Goal: Information Seeking & Learning: Check status

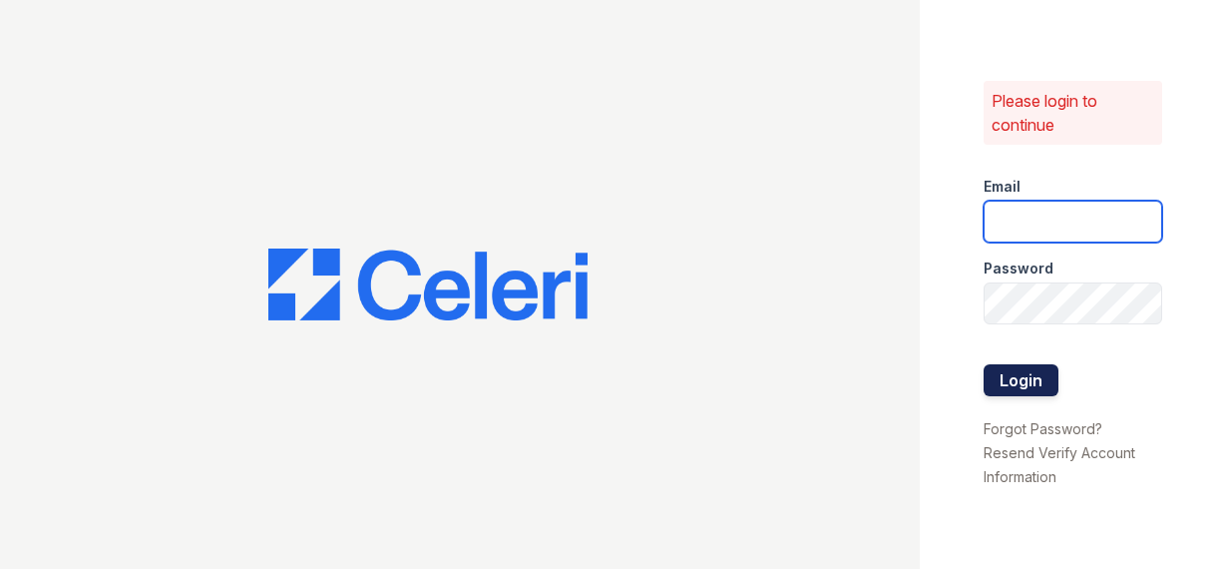
type input "[EMAIL_ADDRESS][DOMAIN_NAME]"
click at [1038, 379] on button "Login" at bounding box center [1021, 380] width 75 height 32
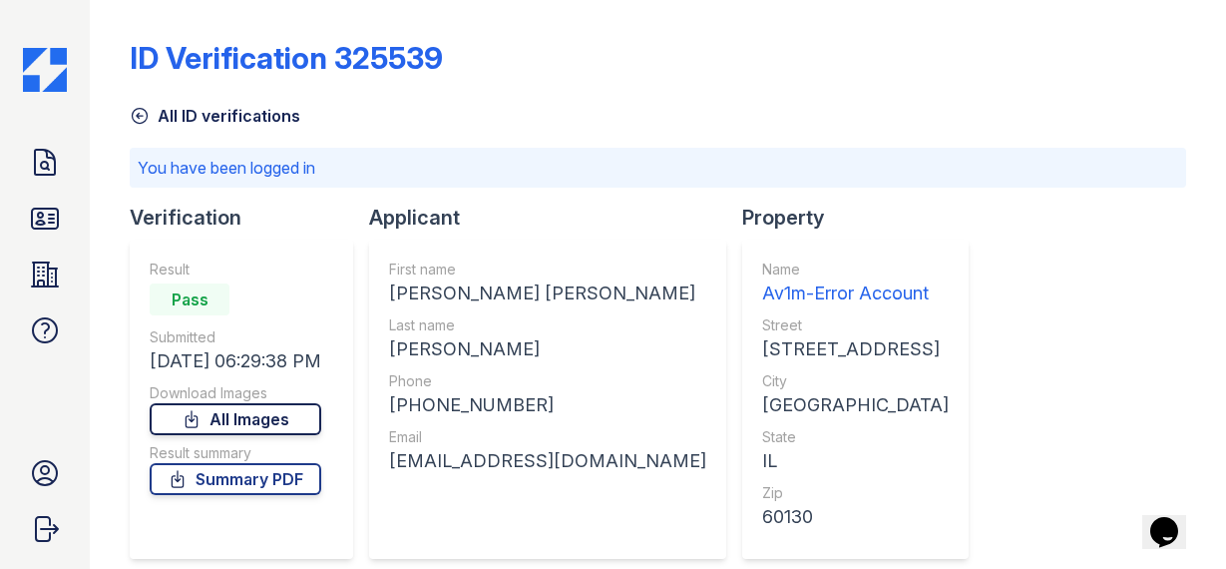
click at [300, 423] on link "All Images" at bounding box center [236, 419] width 172 height 32
click at [46, 164] on icon at bounding box center [45, 163] width 32 height 32
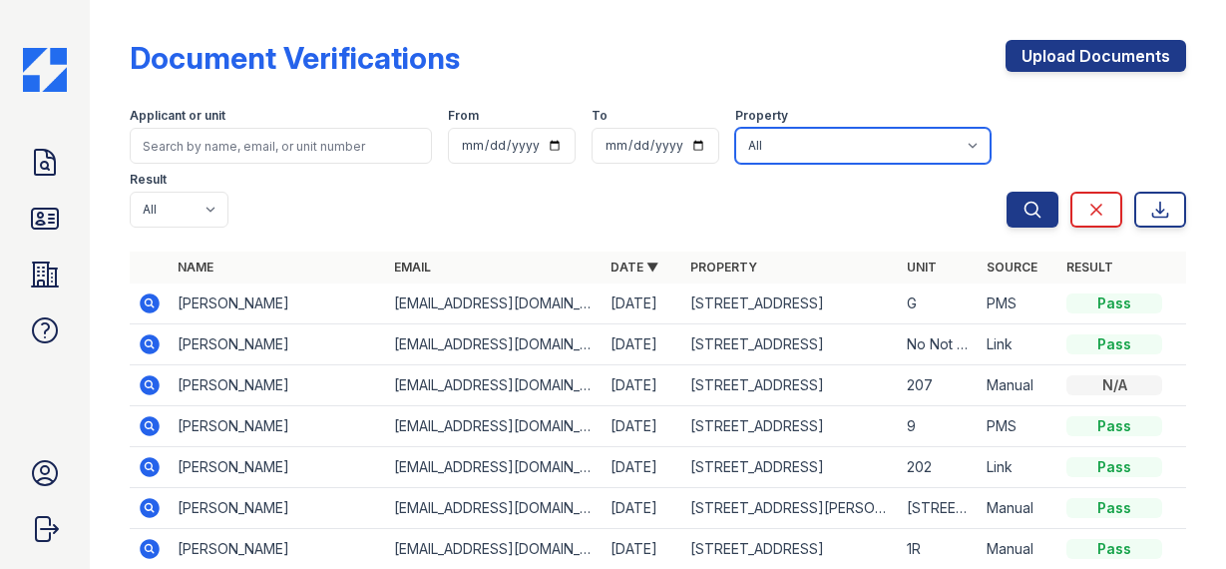
click at [772, 148] on select "All [STREET_ADDRESS] [STREET_ADDRESS] [STREET_ADDRESS] [STREET_ADDRESS] [STREET…" at bounding box center [862, 146] width 255 height 36
select select "4822"
click at [735, 128] on select "All [STREET_ADDRESS] [STREET_ADDRESS] [STREET_ADDRESS] [STREET_ADDRESS] [STREET…" at bounding box center [862, 146] width 255 height 36
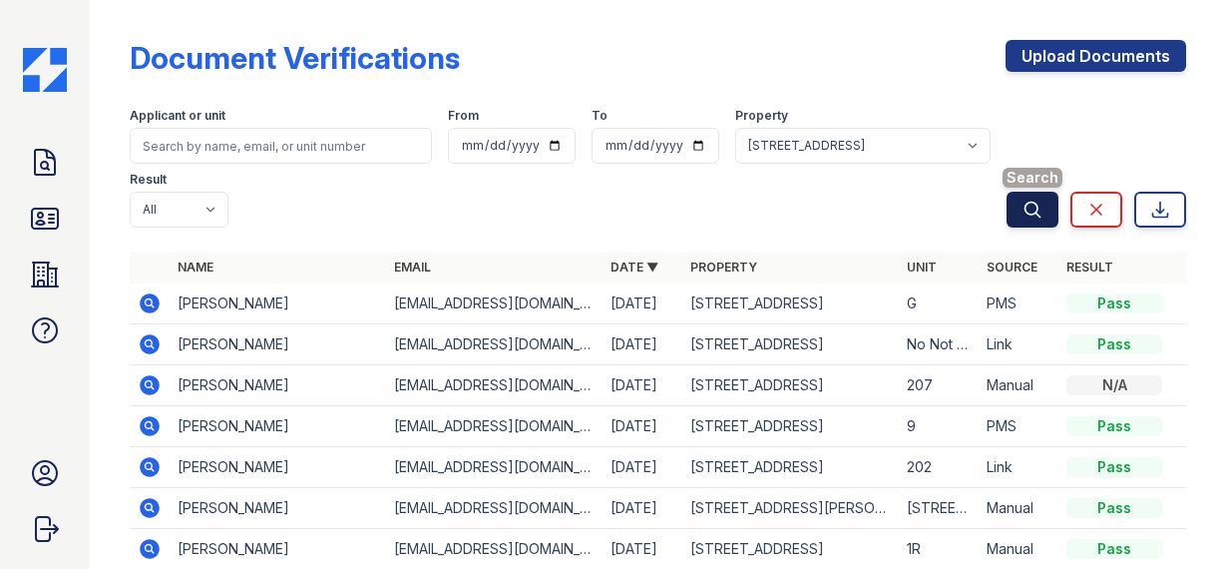
click at [1028, 200] on icon "submit" at bounding box center [1033, 210] width 20 height 20
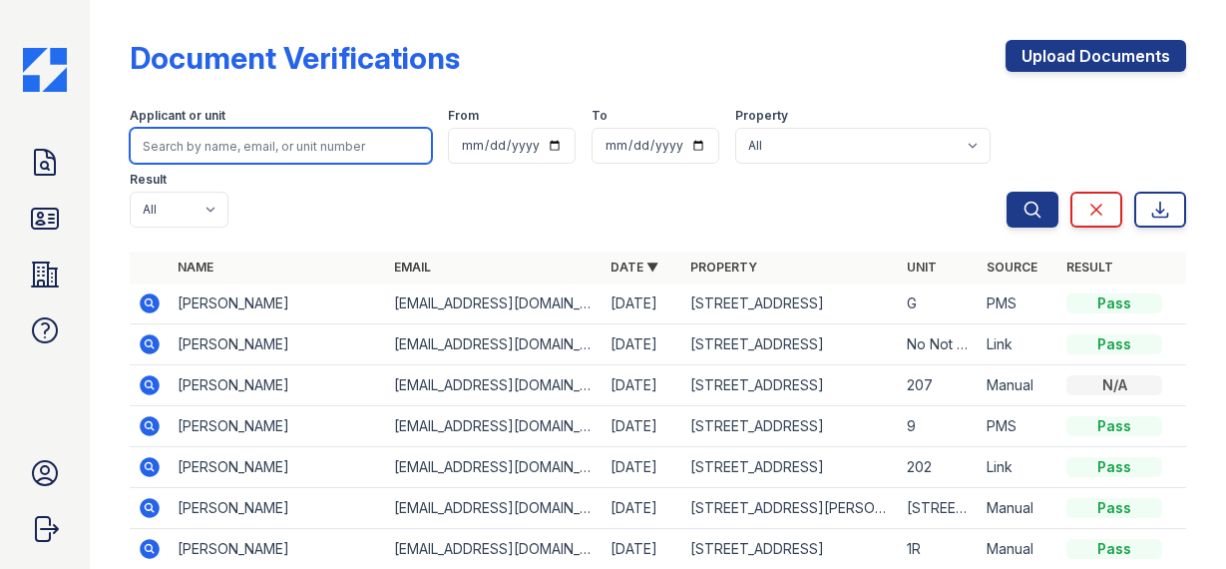
click at [216, 146] on input "search" at bounding box center [281, 146] width 302 height 36
type input "[PERSON_NAME]"
click at [1007, 192] on button "Search" at bounding box center [1033, 210] width 52 height 36
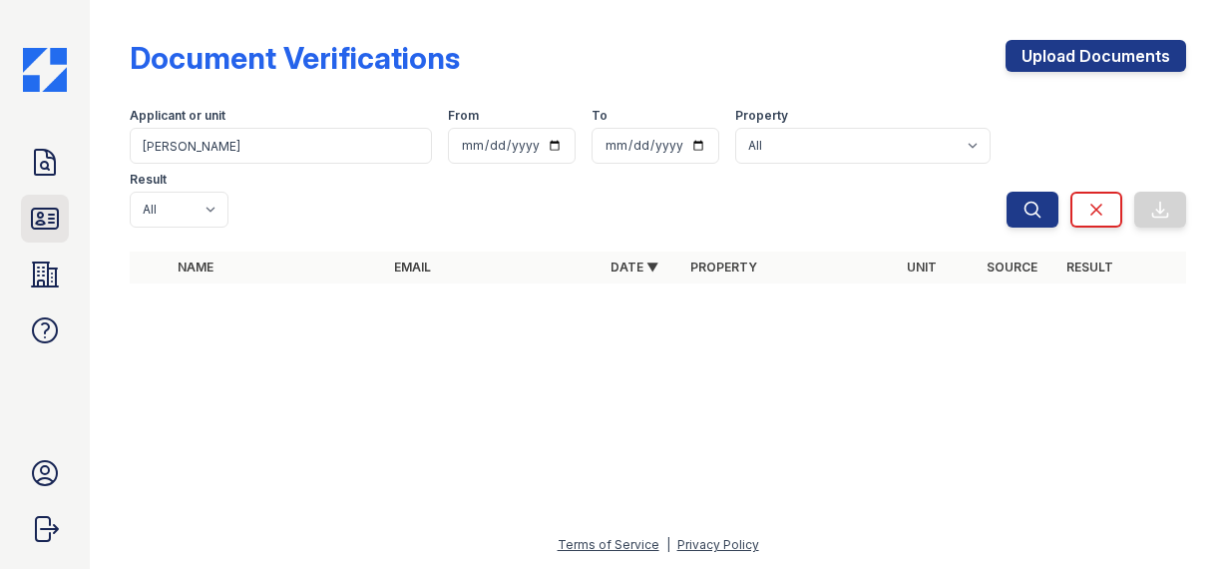
click at [29, 230] on icon at bounding box center [45, 219] width 32 height 32
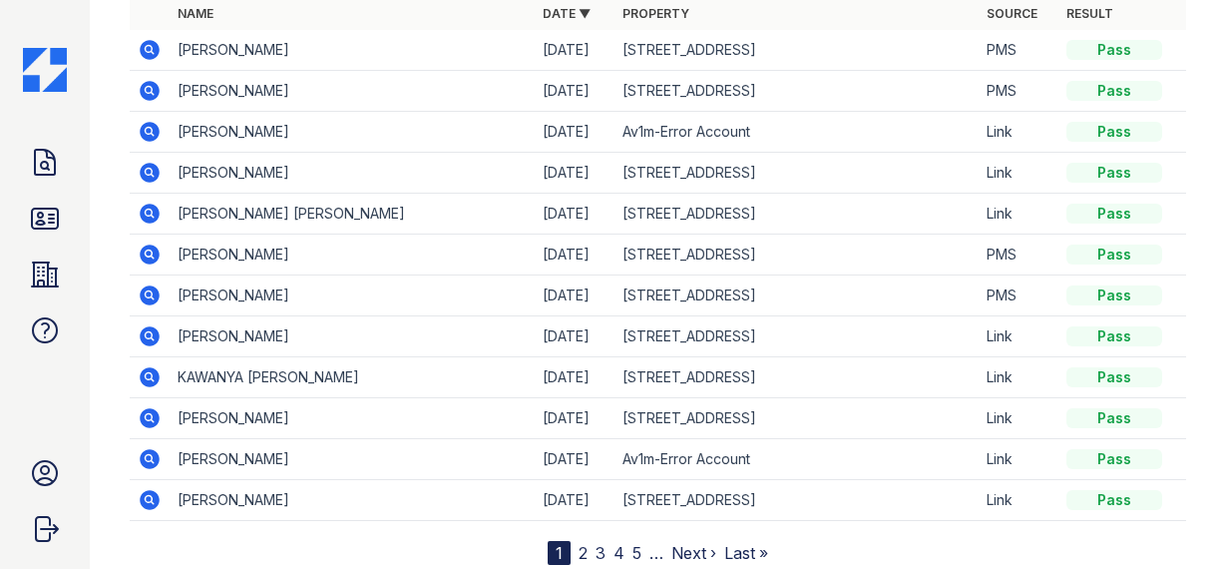
scroll to position [242, 0]
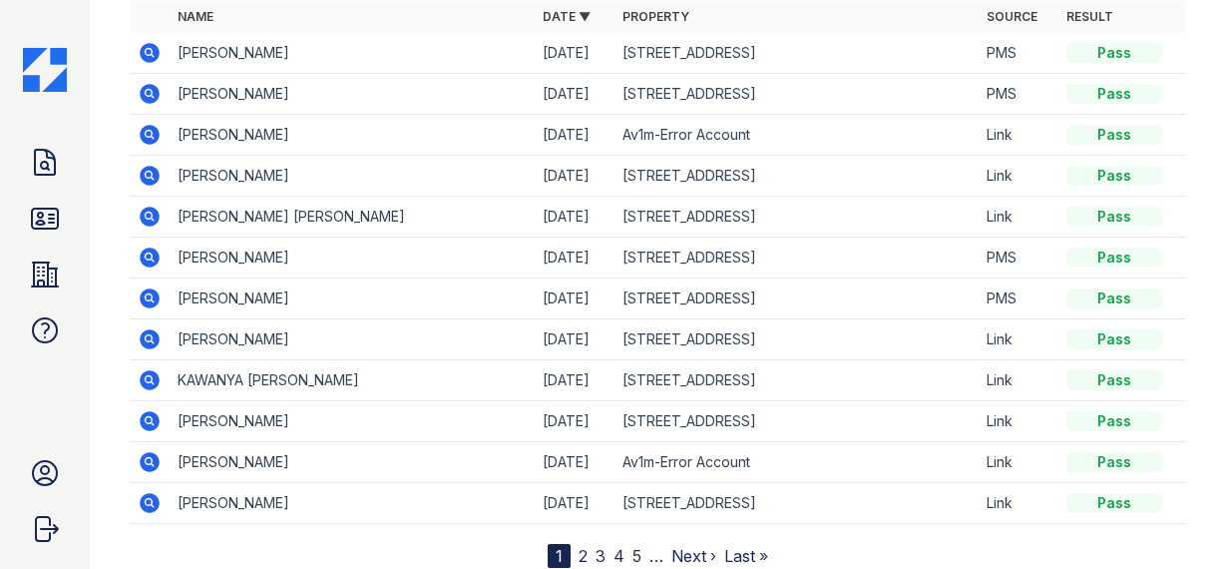
click at [579, 546] on link "2" at bounding box center [583, 556] width 9 height 20
